Goal: Navigation & Orientation: Find specific page/section

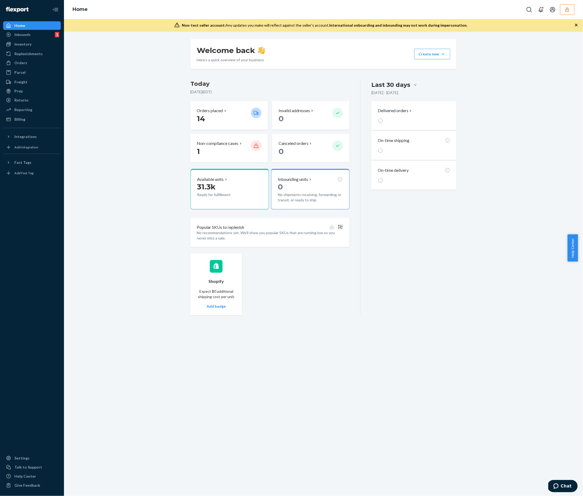
click at [566, 11] on icon "button" at bounding box center [566, 9] width 5 height 5
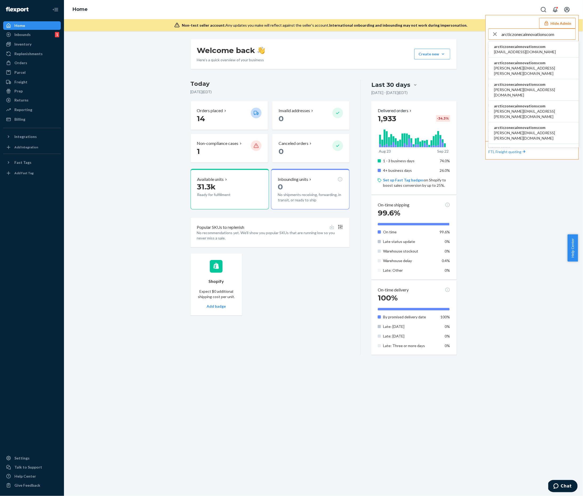
type input "arcticzonecainnovationscom"
click at [532, 50] on span "[EMAIL_ADDRESS][DOMAIN_NAME]" at bounding box center [525, 51] width 62 height 5
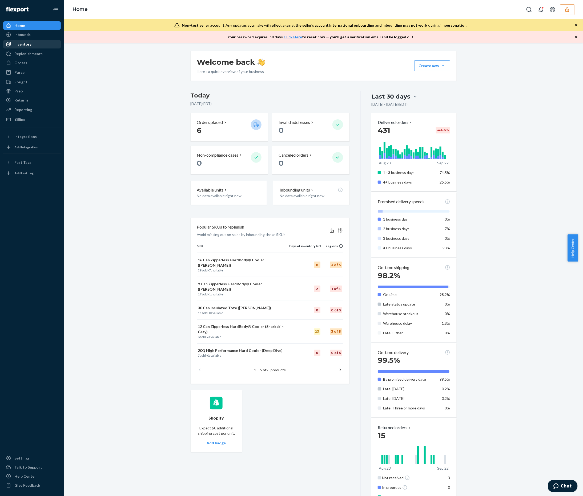
click at [27, 43] on div "Inventory" at bounding box center [22, 44] width 17 height 5
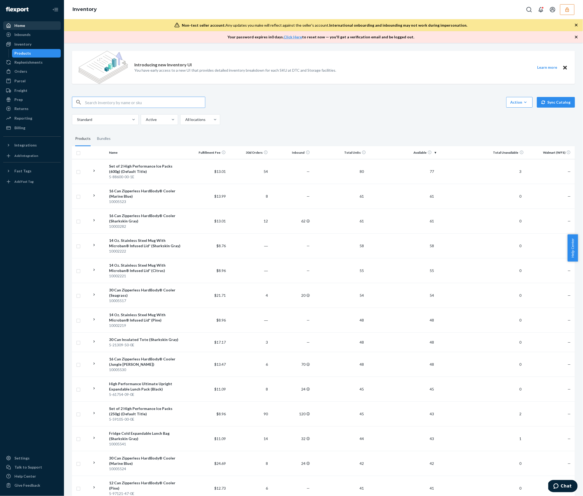
click at [35, 25] on div "Home" at bounding box center [32, 25] width 56 height 7
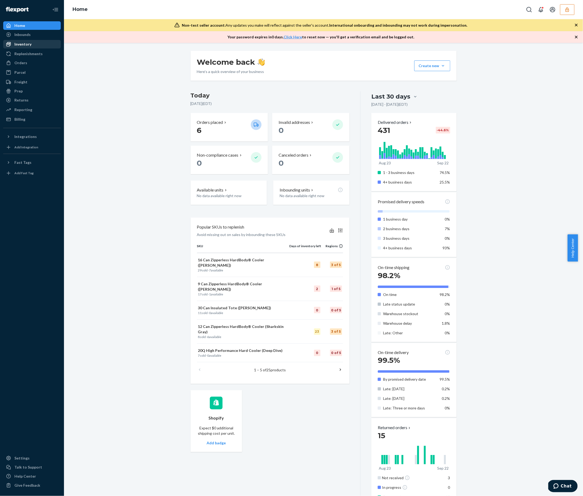
click at [44, 45] on div "Inventory" at bounding box center [32, 43] width 56 height 7
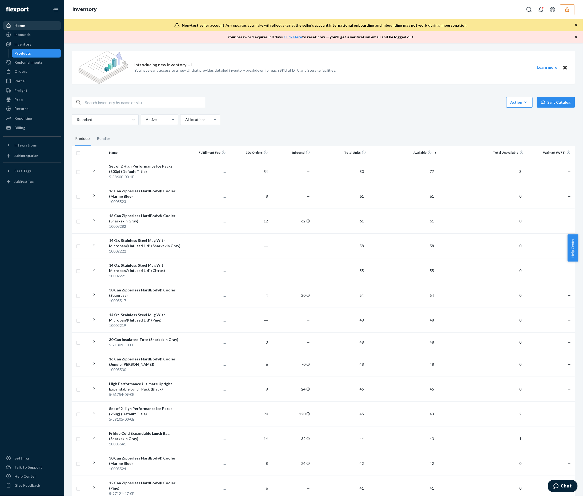
click at [45, 24] on div "Home" at bounding box center [32, 25] width 56 height 7
